Goal: Task Accomplishment & Management: Use online tool/utility

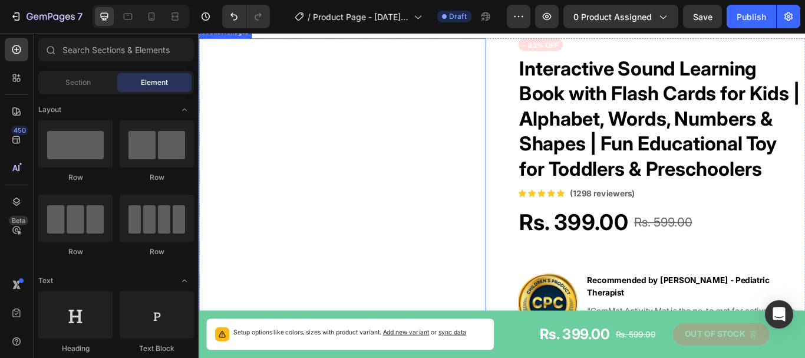
scroll to position [55, 0]
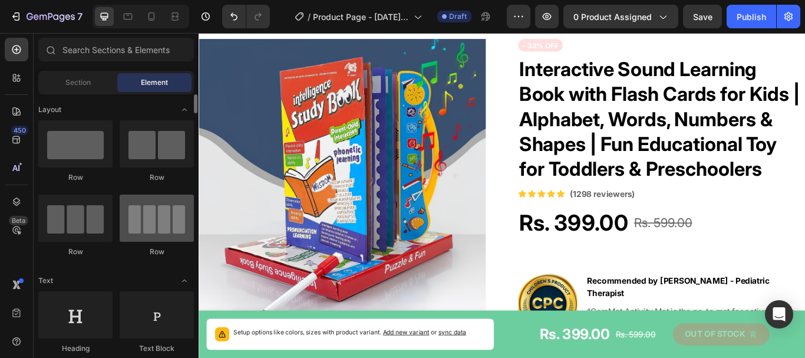
click at [169, 222] on div at bounding box center [157, 217] width 74 height 47
click at [170, 219] on div at bounding box center [157, 217] width 74 height 47
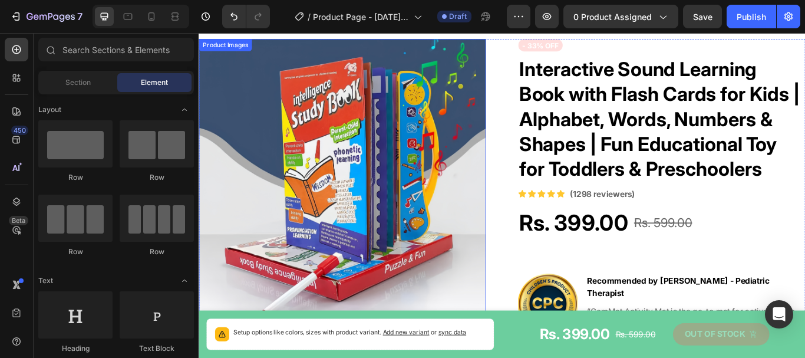
click at [305, 194] on img at bounding box center [366, 207] width 335 height 335
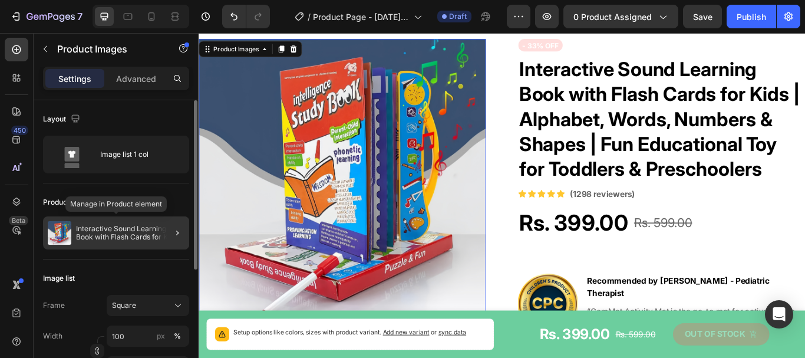
click at [149, 230] on p "Interactive Sound Learning Book with Flash Cards for Kids | Alphabet, Words, Nu…" at bounding box center [130, 233] width 108 height 16
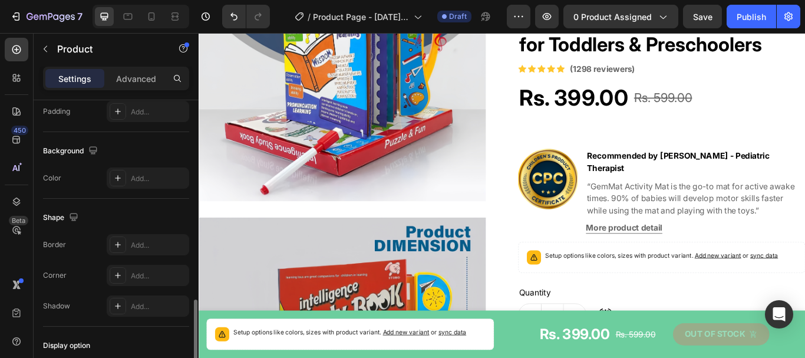
scroll to position [401, 0]
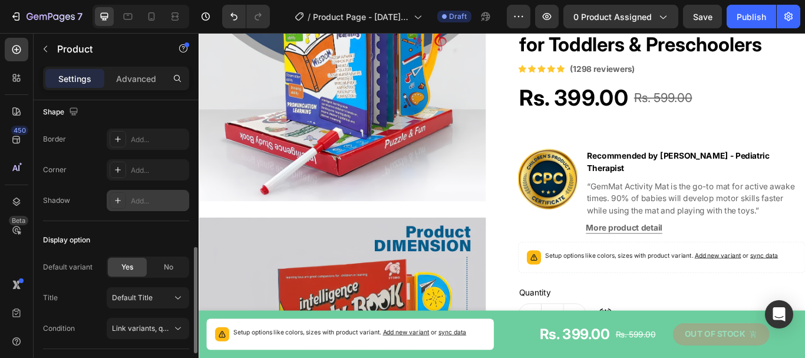
click at [146, 198] on div "Add..." at bounding box center [158, 201] width 55 height 11
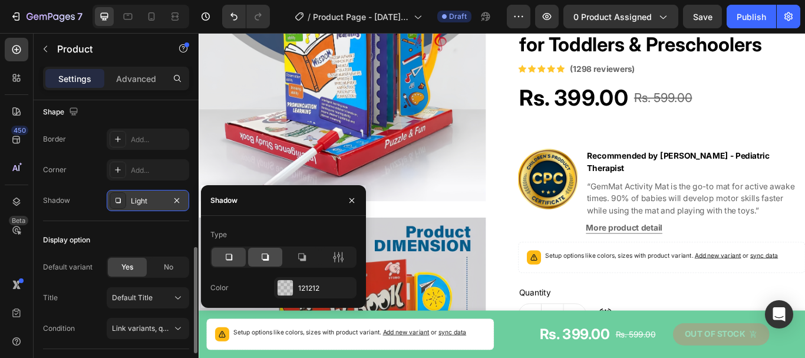
click at [274, 253] on div at bounding box center [265, 256] width 34 height 19
click at [354, 200] on icon "button" at bounding box center [351, 200] width 9 height 9
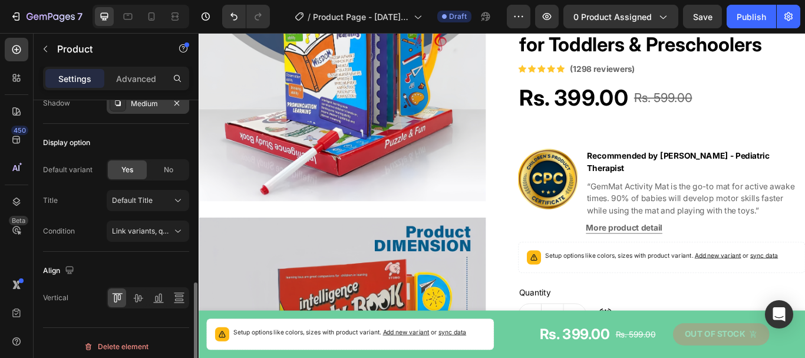
scroll to position [506, 0]
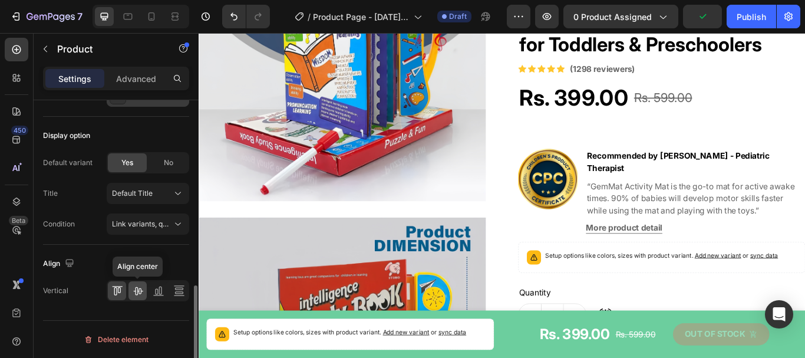
click at [139, 293] on icon at bounding box center [137, 291] width 9 height 8
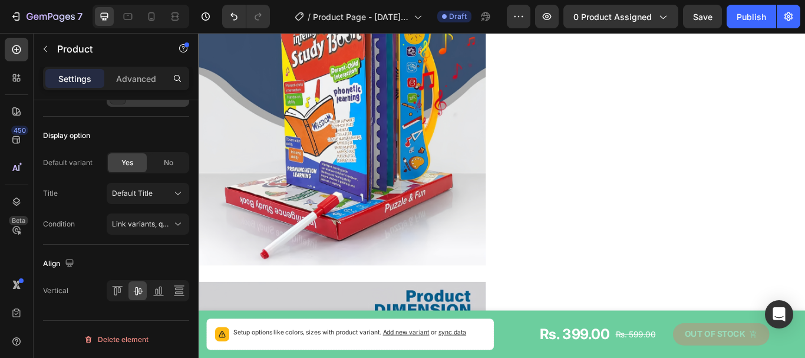
scroll to position [0, 0]
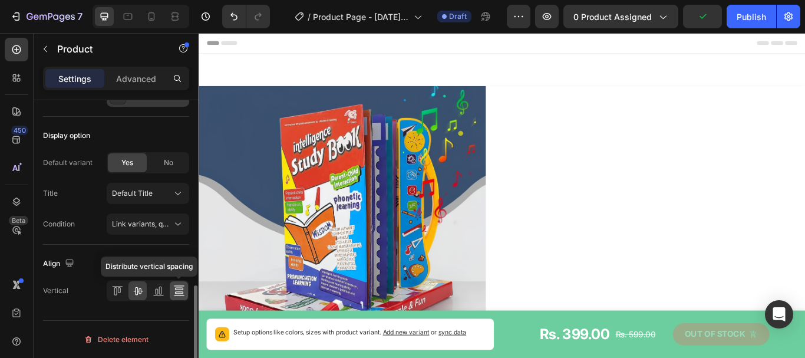
click at [180, 290] on icon at bounding box center [179, 291] width 12 height 12
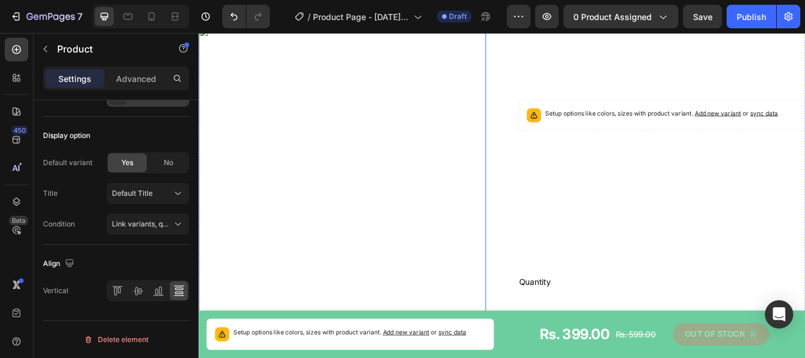
scroll to position [1174, 0]
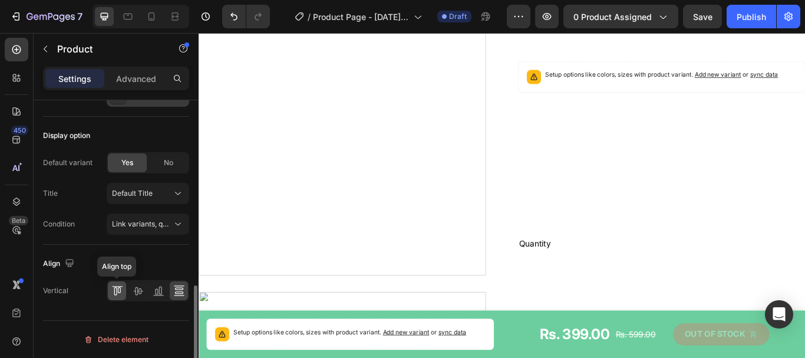
click at [117, 296] on div at bounding box center [117, 290] width 18 height 19
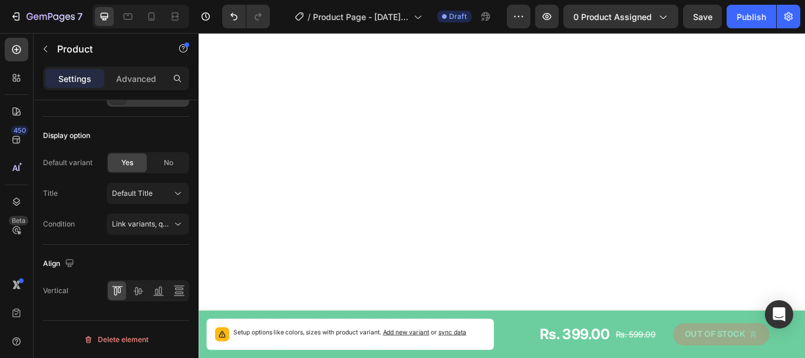
scroll to position [3051, 0]
